Goal: Information Seeking & Learning: Learn about a topic

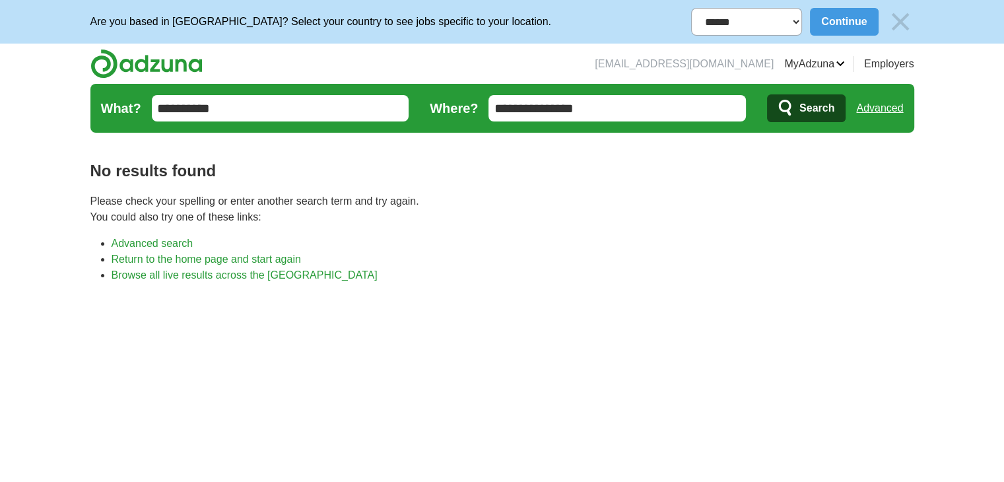
click at [238, 109] on input "**********" at bounding box center [280, 108] width 257 height 26
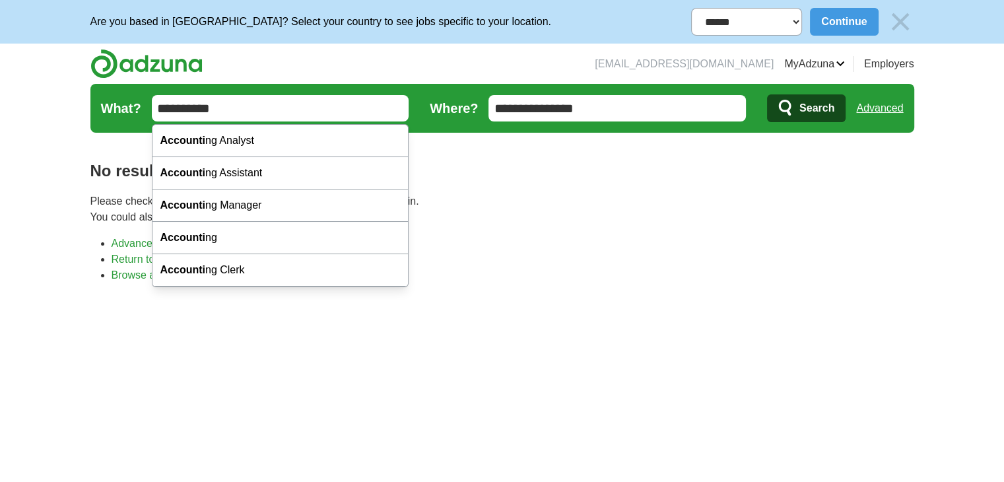
type input "**********"
click at [767, 94] on button "Search" at bounding box center [806, 108] width 79 height 28
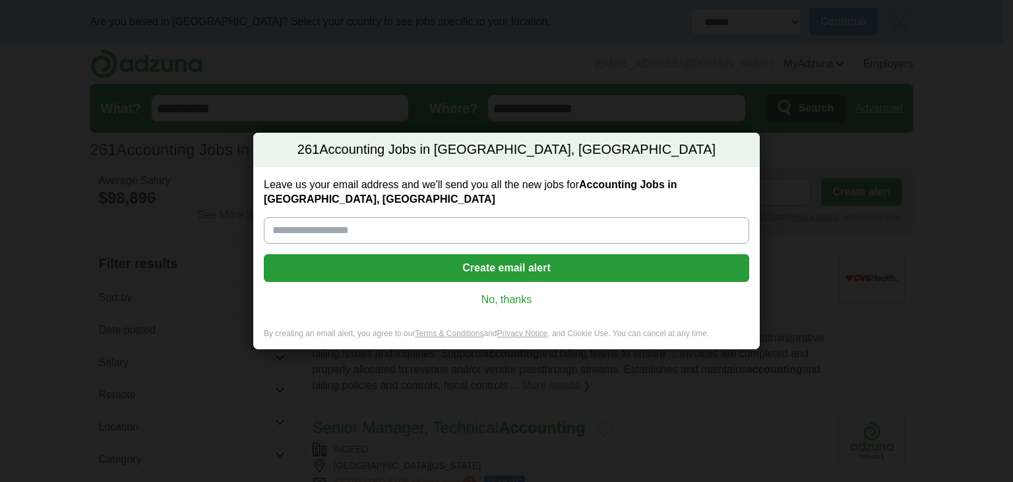
click at [507, 304] on link "No, thanks" at bounding box center [506, 299] width 464 height 15
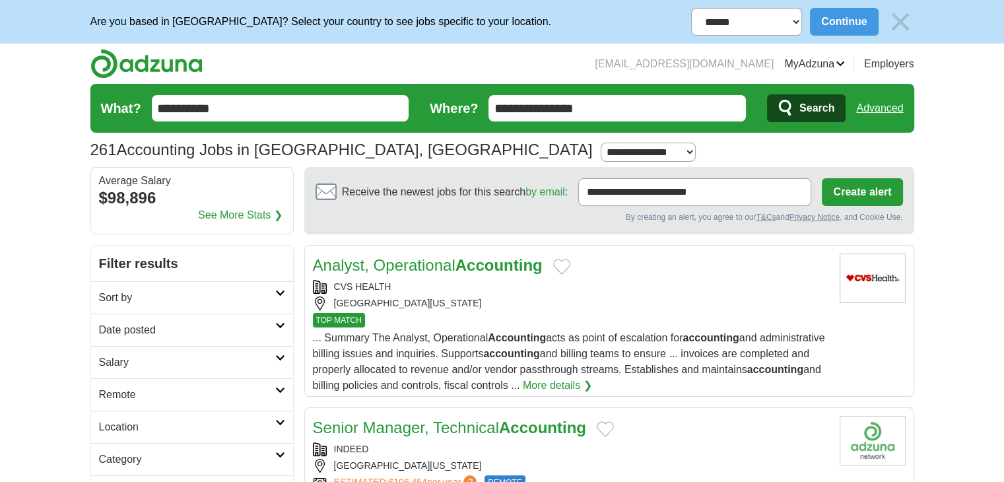
drag, startPoint x: 618, startPoint y: 112, endPoint x: 441, endPoint y: 139, distance: 178.9
click at [441, 139] on section "261 Accounting Jobs in Baton Rouge, LA Salary Salary Select a salary range Sala…" at bounding box center [501, 125] width 823 height 83
click at [767, 94] on button "Search" at bounding box center [806, 108] width 79 height 28
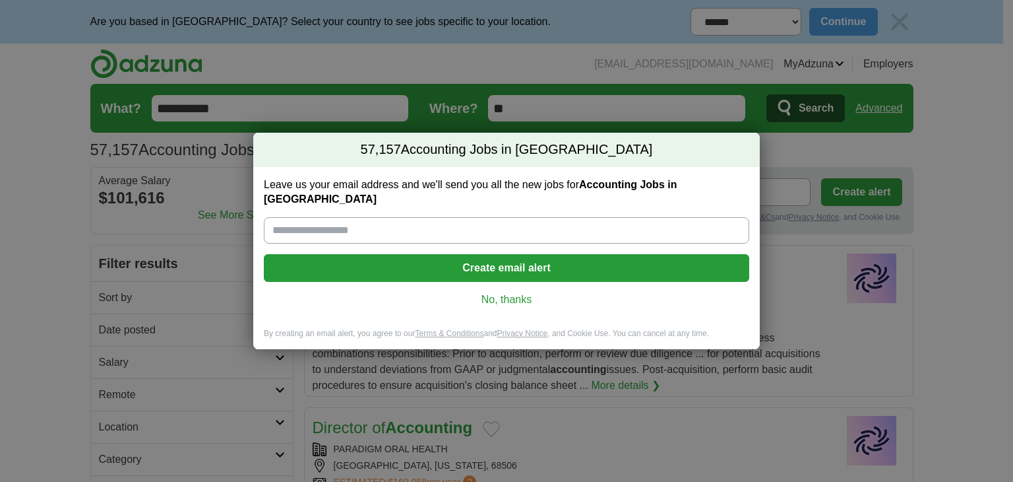
click at [513, 294] on link "No, thanks" at bounding box center [506, 299] width 464 height 15
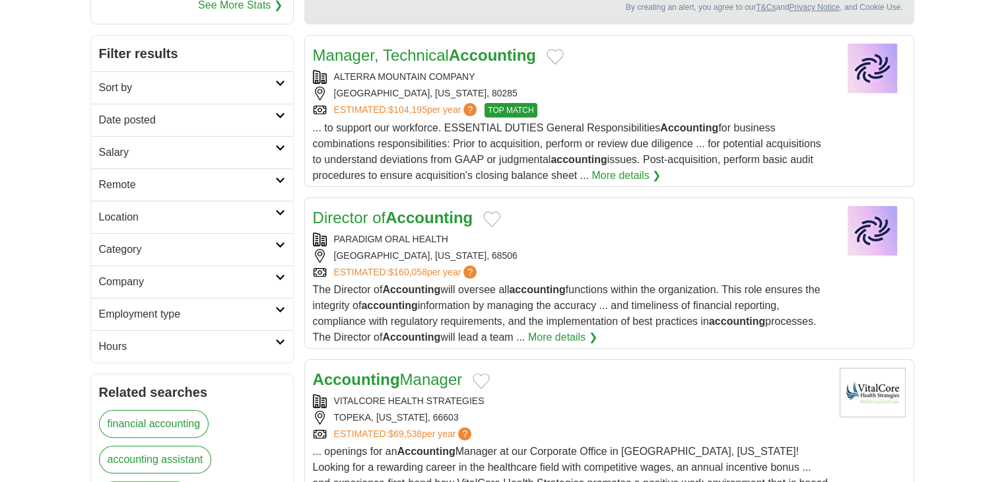
scroll to position [214, 0]
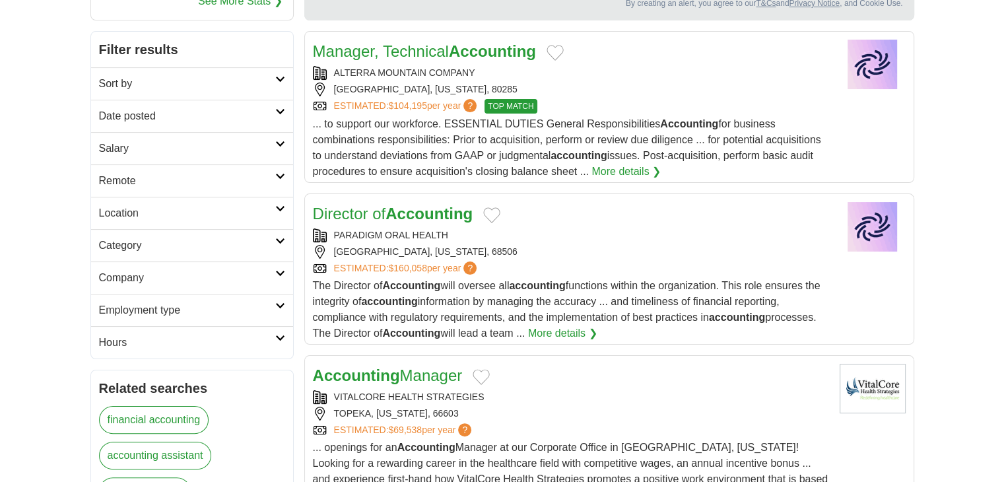
click at [274, 216] on h2 "Location" at bounding box center [187, 213] width 176 height 16
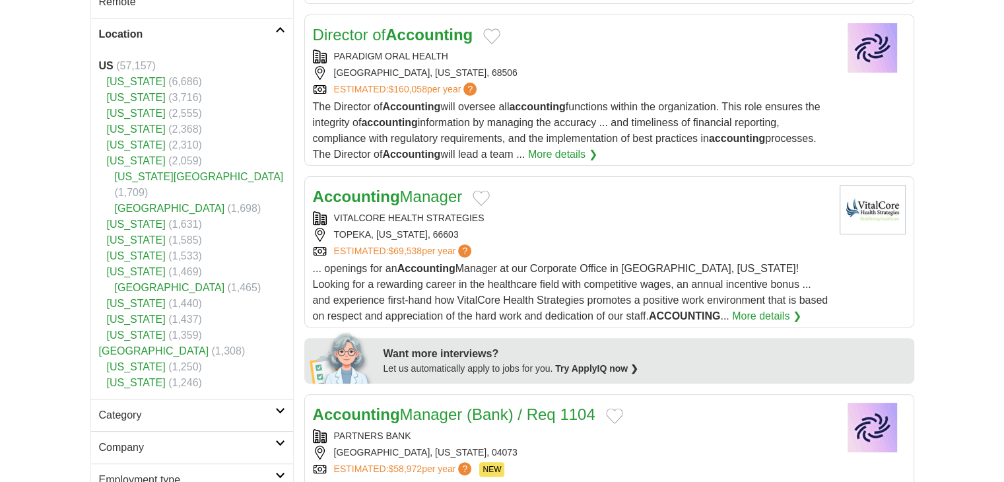
scroll to position [395, 0]
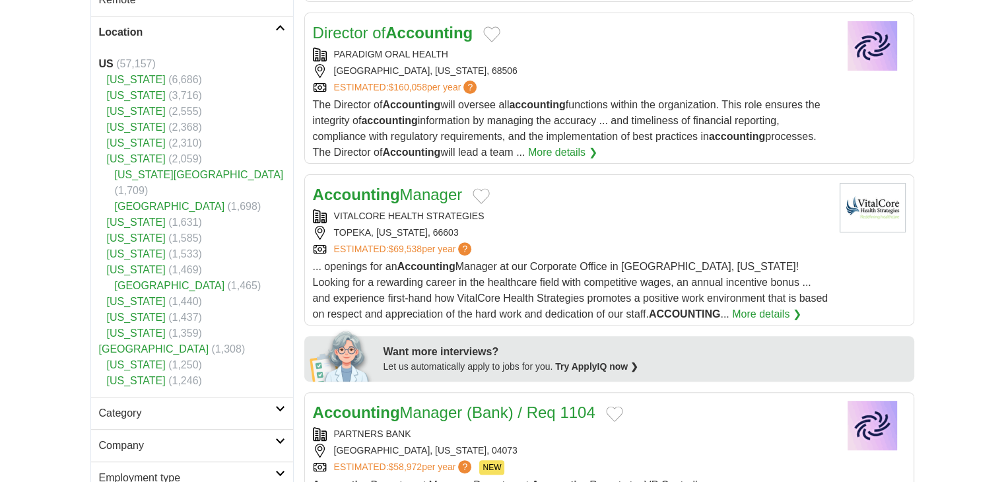
click at [274, 26] on h2 "Location" at bounding box center [187, 32] width 176 height 16
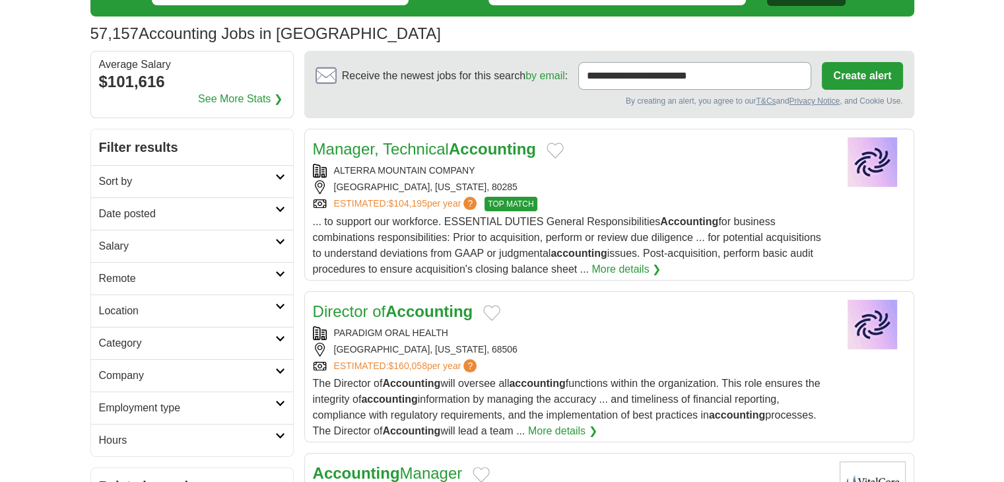
scroll to position [117, 0]
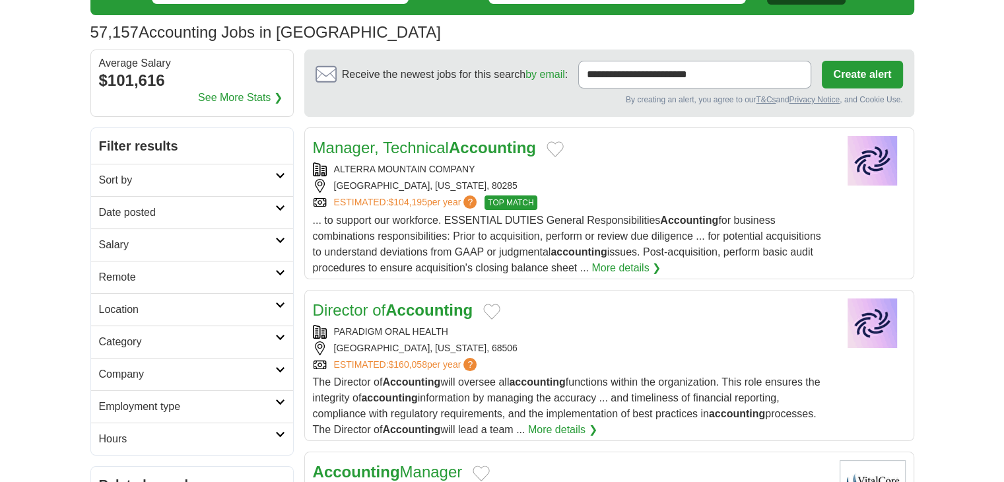
click at [249, 166] on link "Sort by" at bounding box center [192, 180] width 202 height 32
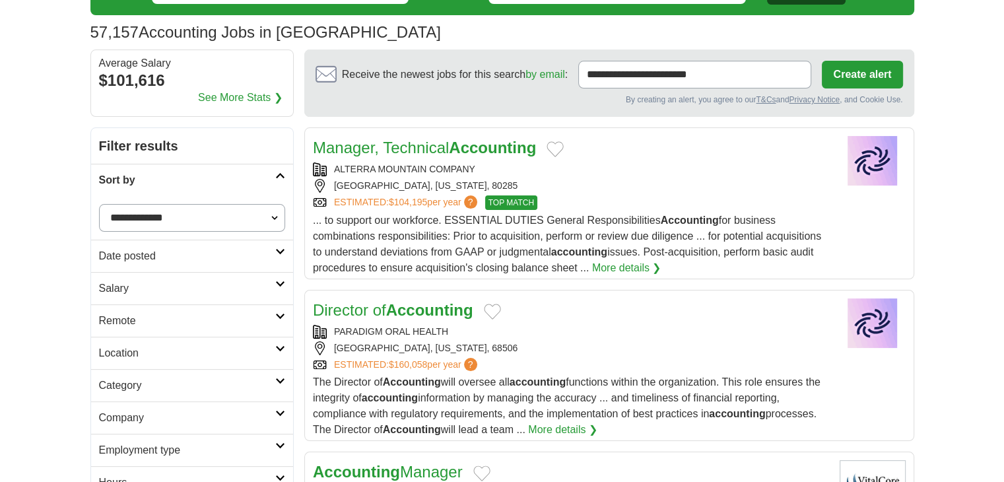
click at [249, 166] on link "Sort by" at bounding box center [192, 180] width 202 height 32
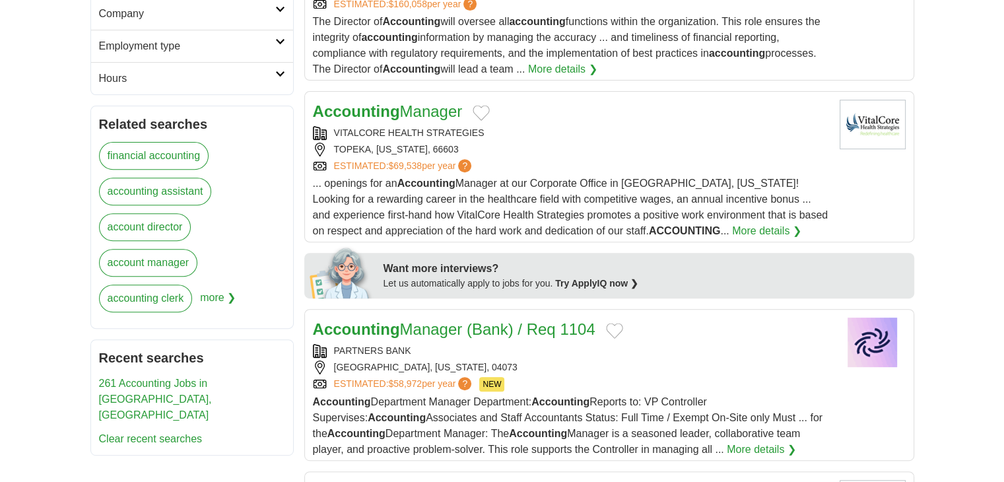
scroll to position [477, 0]
click at [167, 151] on link "financial accounting" at bounding box center [154, 157] width 110 height 28
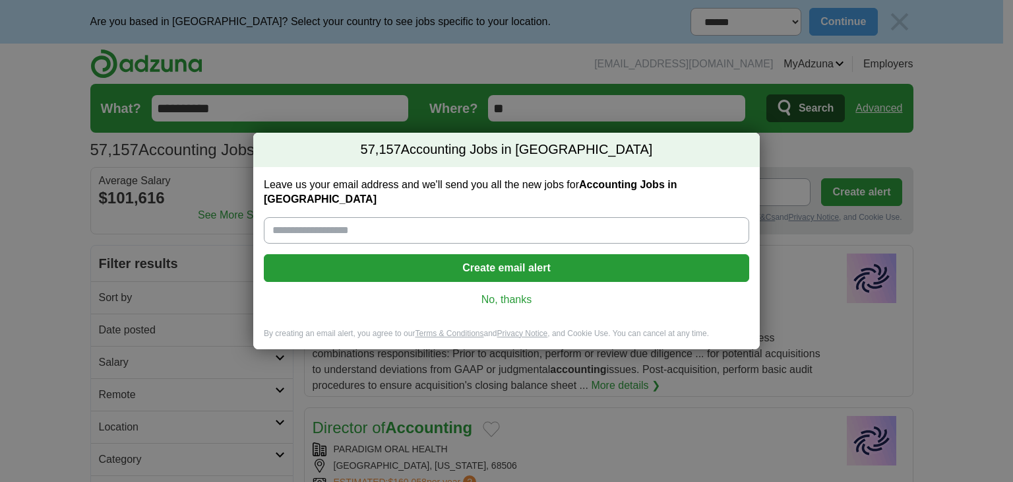
click at [499, 292] on link "No, thanks" at bounding box center [506, 299] width 464 height 15
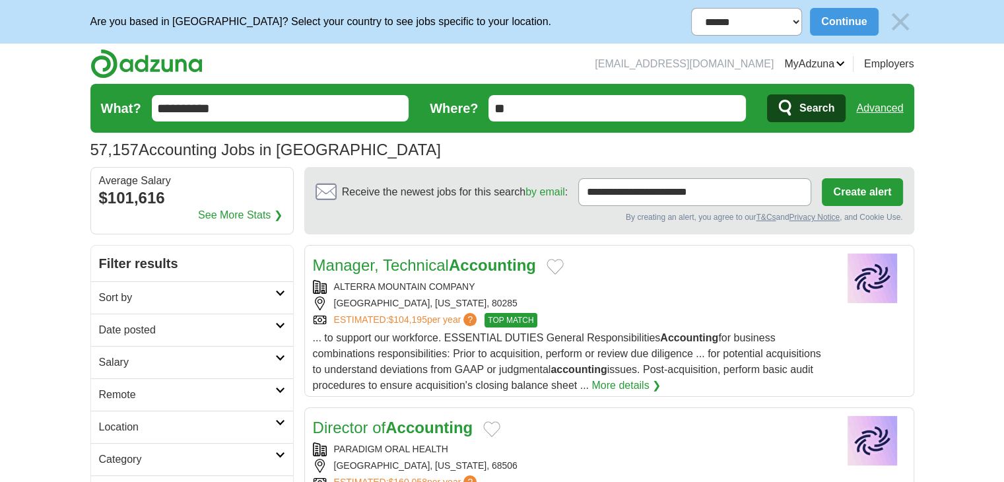
click at [897, 29] on img at bounding box center [900, 22] width 28 height 28
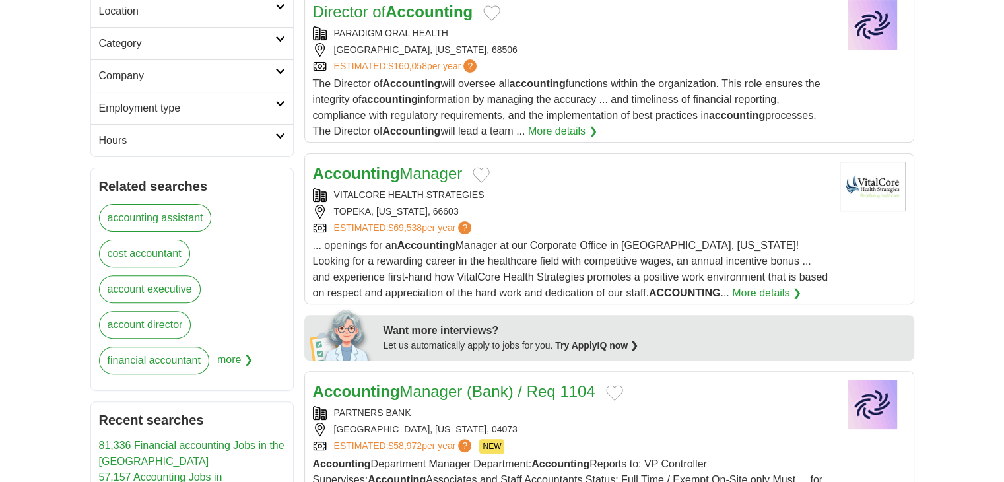
scroll to position [372, 0]
click at [179, 213] on link "accounting assistant" at bounding box center [155, 218] width 113 height 28
